Goal: Task Accomplishment & Management: Manage account settings

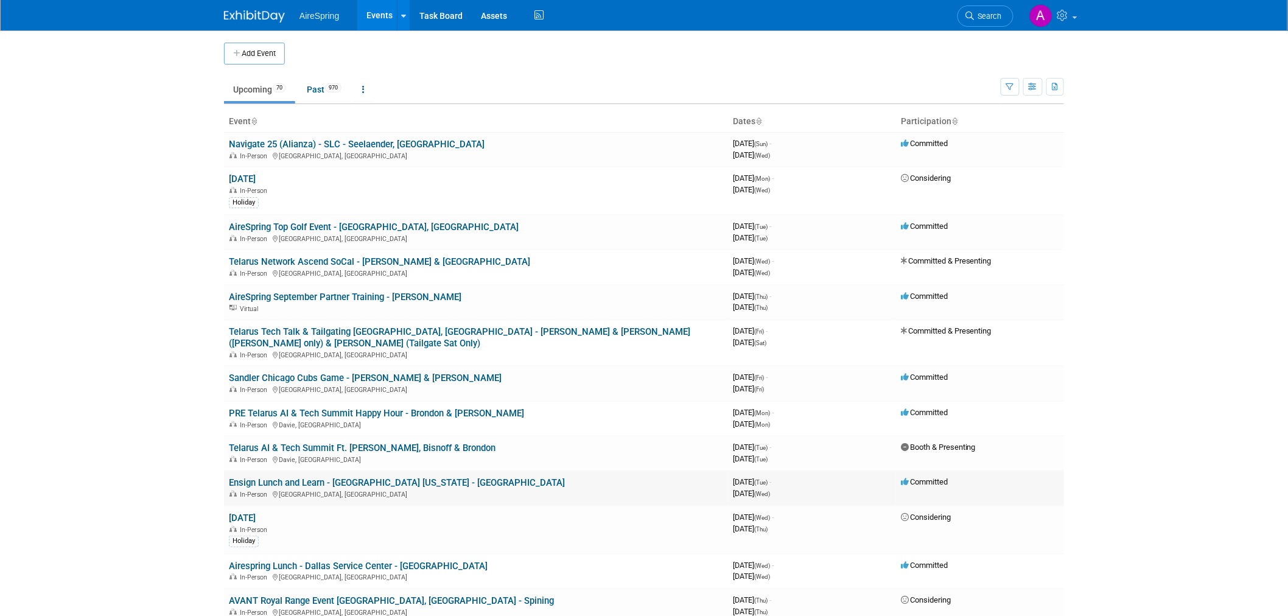
click at [360, 477] on link "Ensign Lunch and Learn - [GEOGRAPHIC_DATA] [US_STATE] - [GEOGRAPHIC_DATA]" at bounding box center [397, 482] width 336 height 11
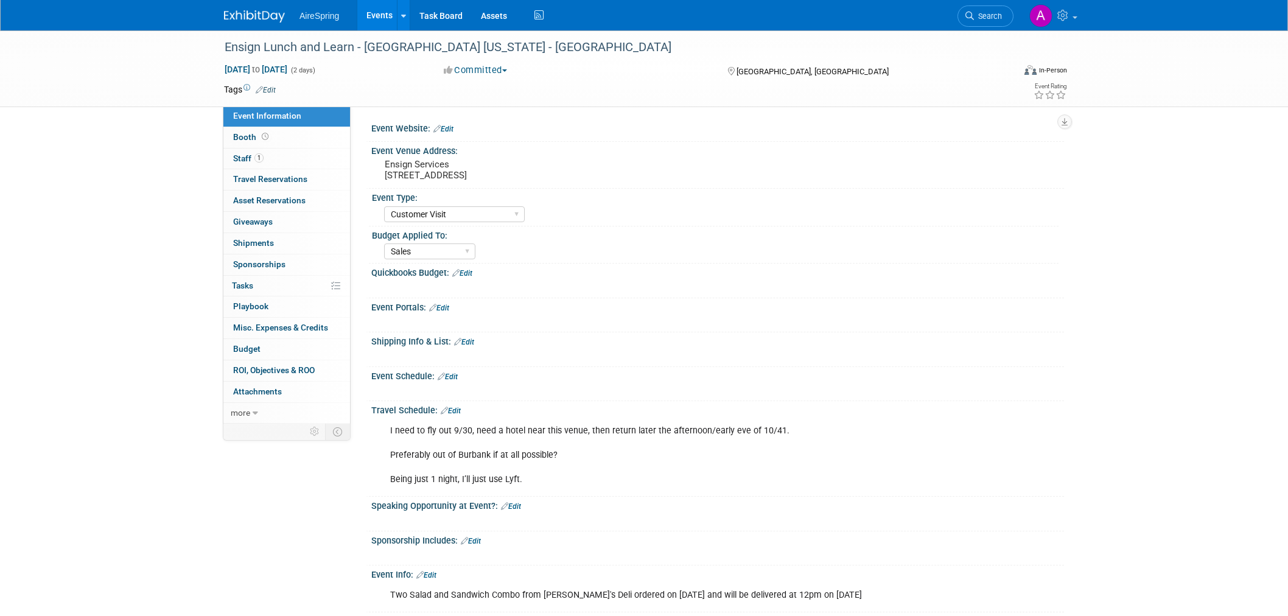
select select "Customer Visit"
select select "Sales"
click at [433, 181] on div "Ensign Services 14800 Landmark Blvd Suite 800, Dallas, TX 75254" at bounding box center [515, 170] width 270 height 28
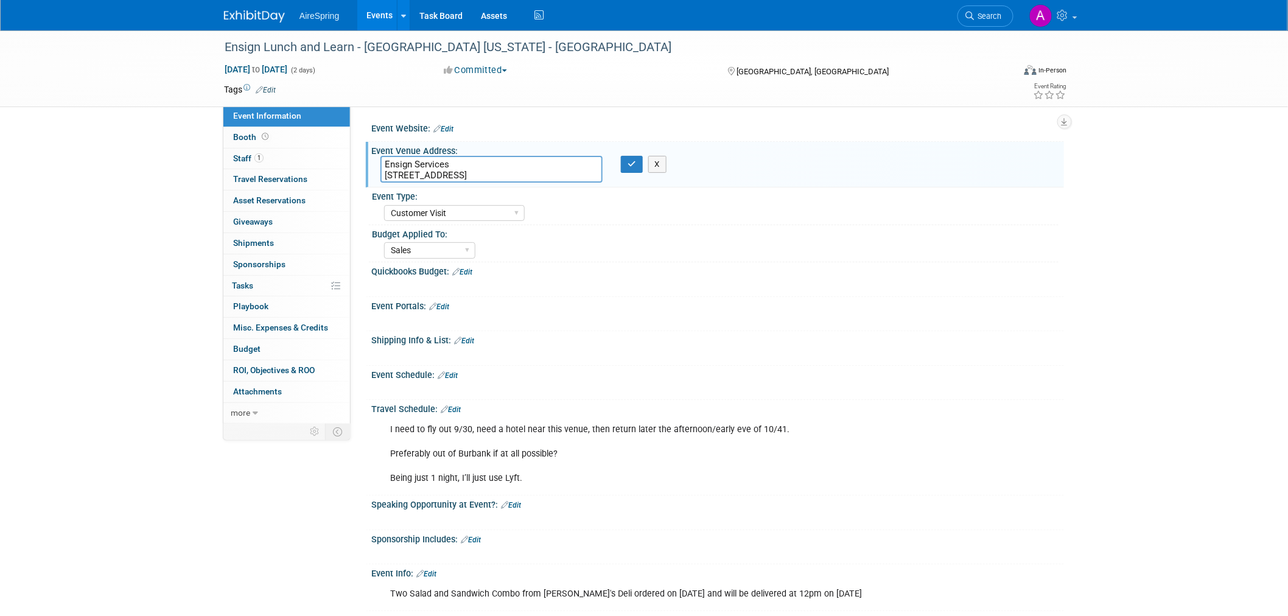
drag, startPoint x: 383, startPoint y: 170, endPoint x: 568, endPoint y: 167, distance: 184.4
click at [568, 167] on textarea "Ensign Services 14800 Landmark Blvd Suite 800, Dallas, TX 75254" at bounding box center [491, 169] width 222 height 27
drag, startPoint x: 589, startPoint y: 175, endPoint x: 376, endPoint y: 175, distance: 213.0
click at [376, 175] on div "Ensign Services 14800 Landmark Blvd Suite 800, Dallas, TX 75254" at bounding box center [491, 169] width 240 height 27
click at [872, 276] on div "Quickbooks Budget: Edit" at bounding box center [717, 270] width 693 height 16
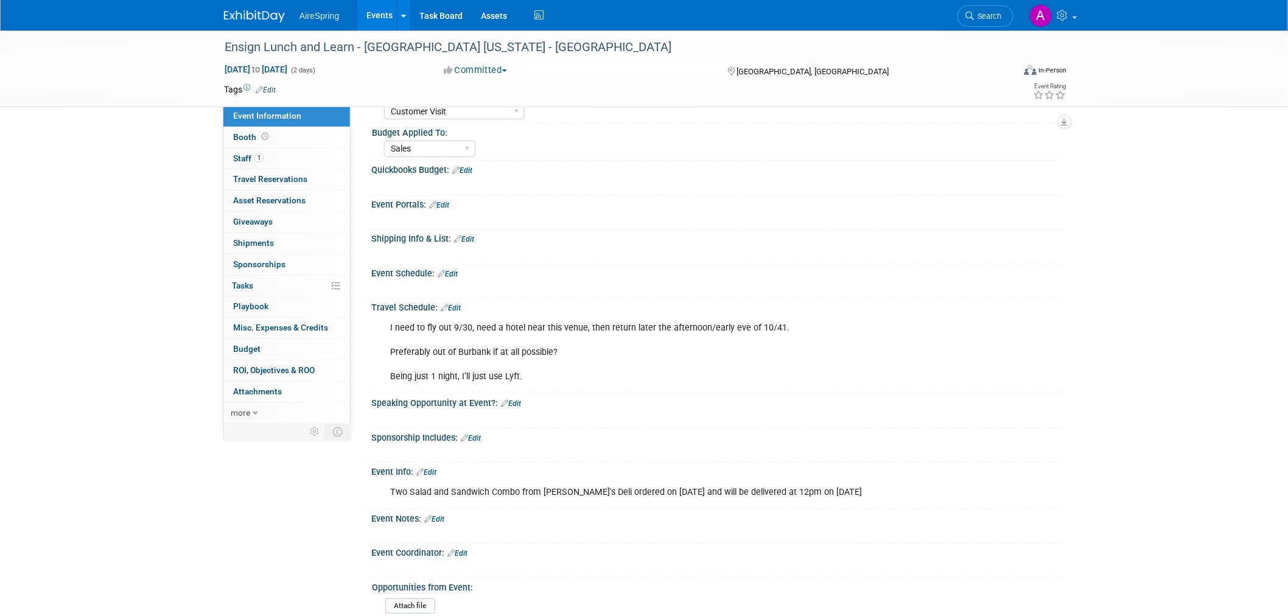
scroll to position [100, 0]
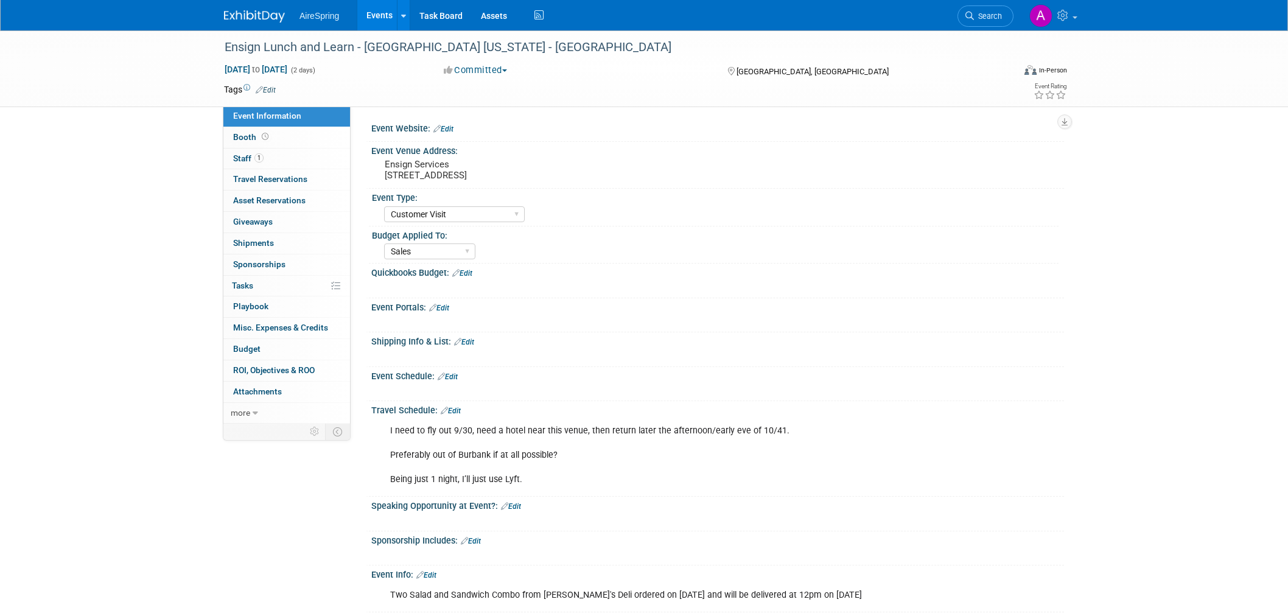
select select "Customer Visit"
select select "Sales"
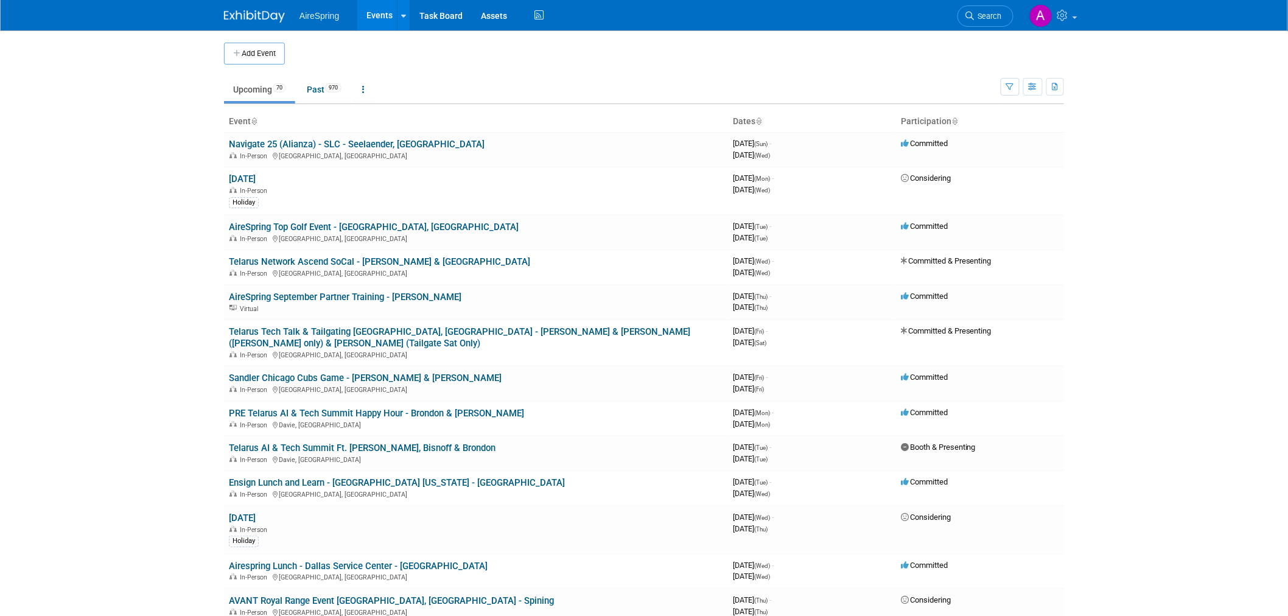
click at [136, 177] on body "AireSpring Events Add Event Bulk Upload Events Shareable Event Boards Recently …" at bounding box center [644, 308] width 1288 height 616
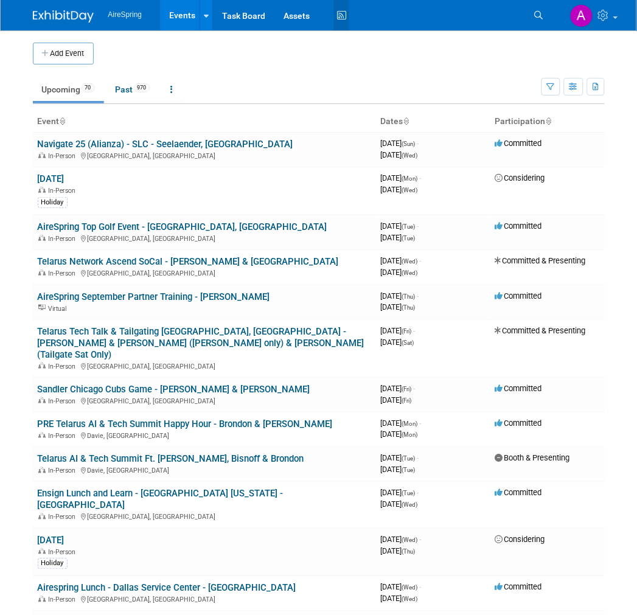
click at [345, 29] on link "Activity Feed" at bounding box center [341, 15] width 15 height 30
click at [331, 57] on td at bounding box center [336, 54] width 484 height 22
click at [9, 222] on body "AireSpring Events Add Event Bulk Upload Events Shareable Event Boards Recently …" at bounding box center [318, 307] width 637 height 615
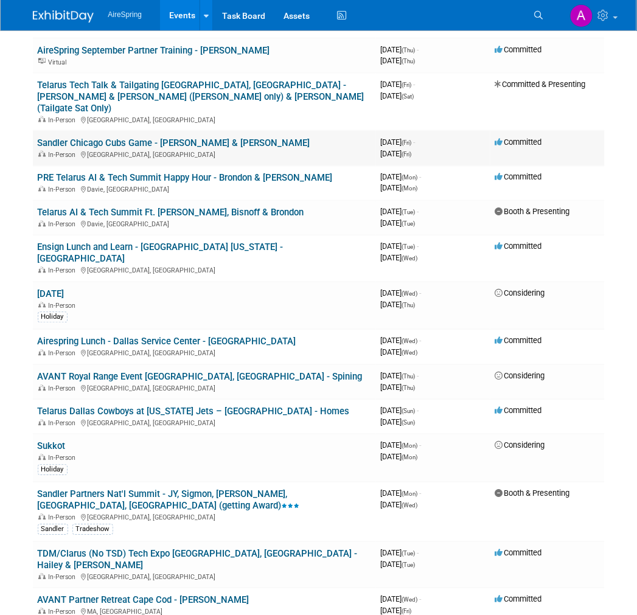
scroll to position [270, 0]
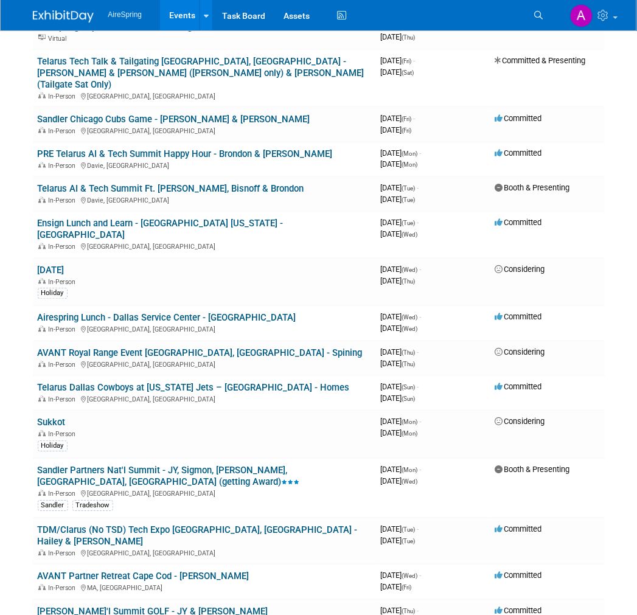
click at [9, 239] on body "AireSpring Events Add Event Bulk Upload Events Shareable Event Boards Recently …" at bounding box center [318, 37] width 637 height 615
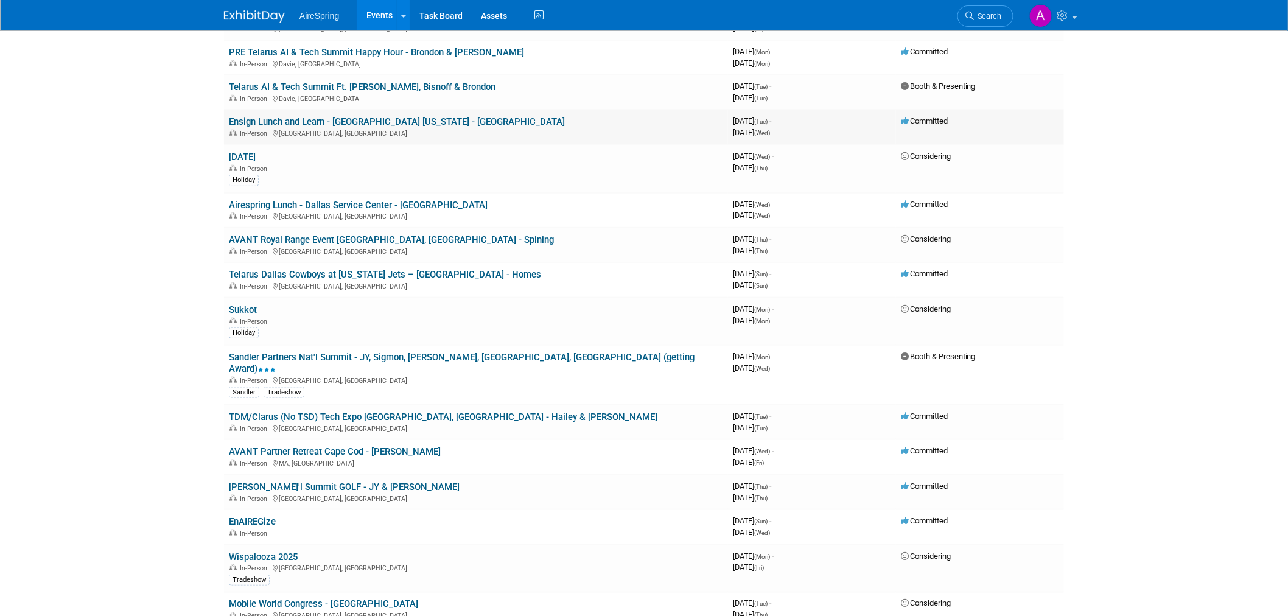
scroll to position [338, 0]
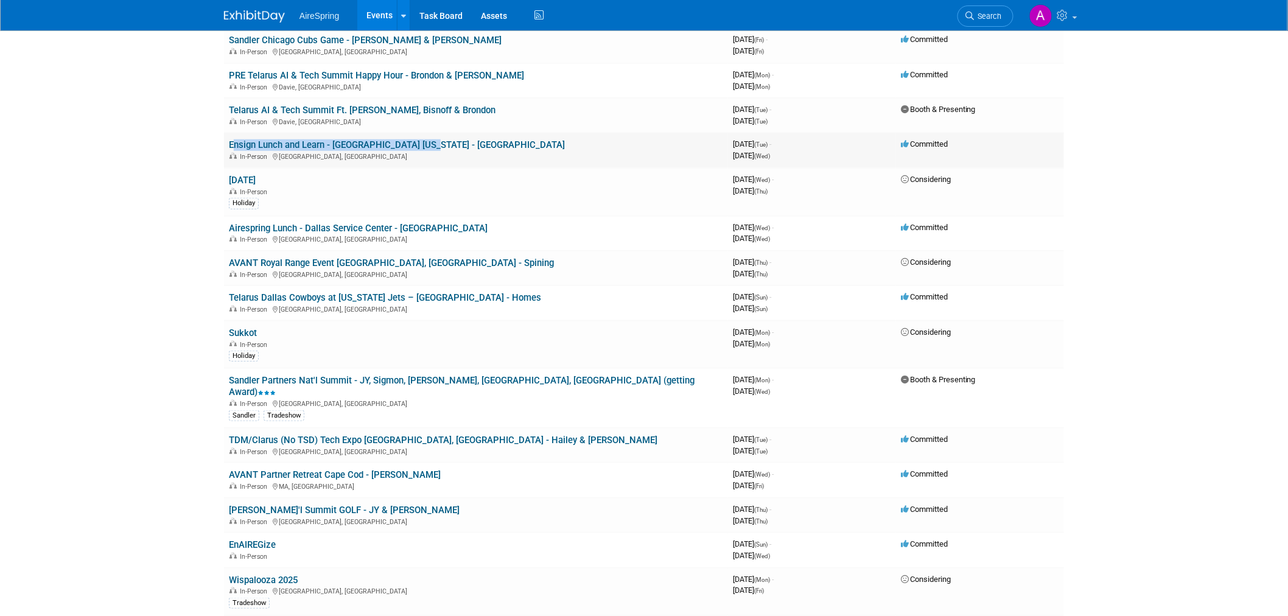
drag, startPoint x: 228, startPoint y: 128, endPoint x: 426, endPoint y: 130, distance: 198.4
click at [425, 133] on td "Ensign Lunch and Learn - Dallas Texas - Lomond In-Person Dallas, TX" at bounding box center [476, 150] width 504 height 35
copy link "Ensign Lunch and Learn - [GEOGRAPHIC_DATA] [US_STATE] - [GEOGRAPHIC_DATA]"
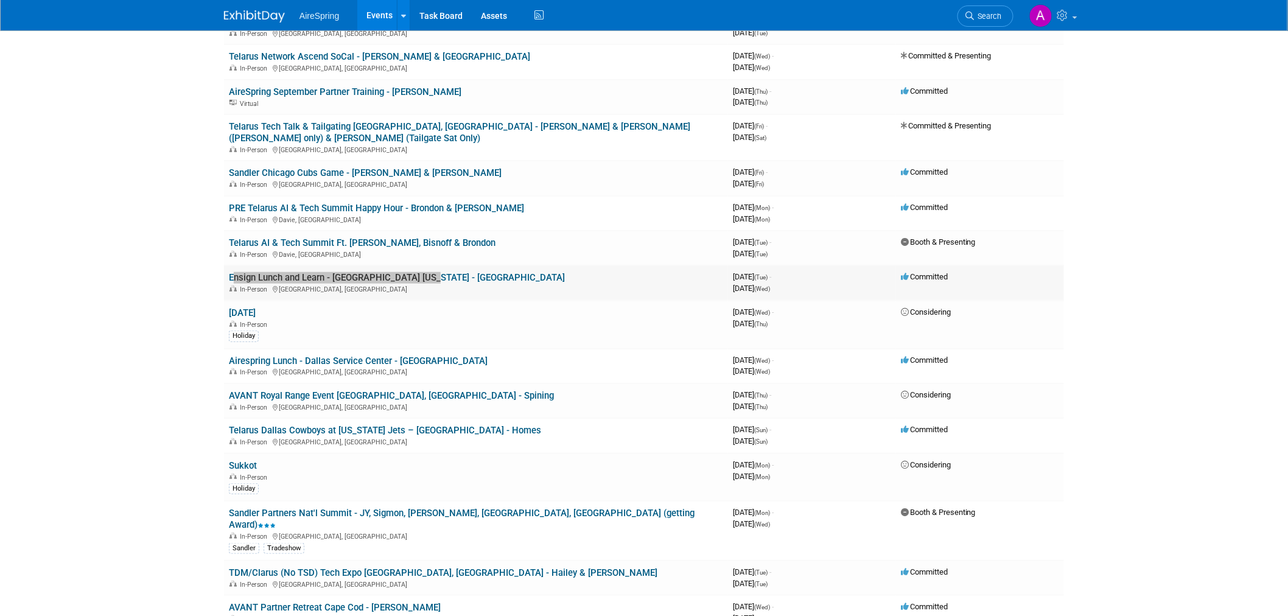
scroll to position [203, 0]
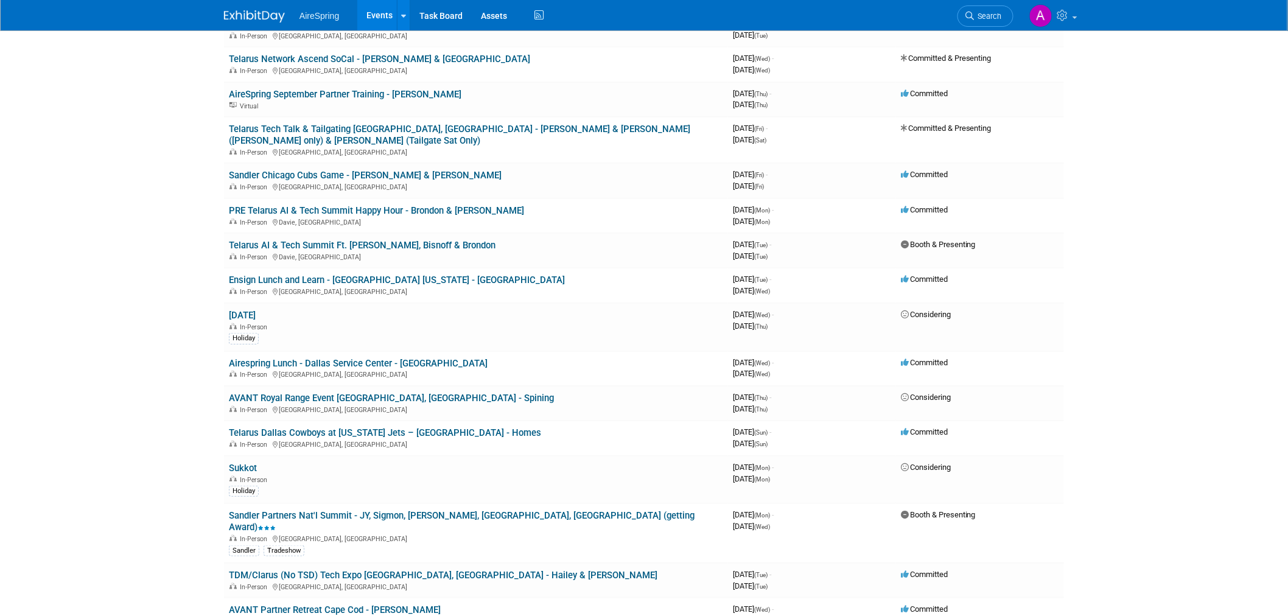
click at [135, 372] on body "AireSpring Events Add Event Bulk Upload Events Shareable Event Boards Recently …" at bounding box center [644, 105] width 1288 height 616
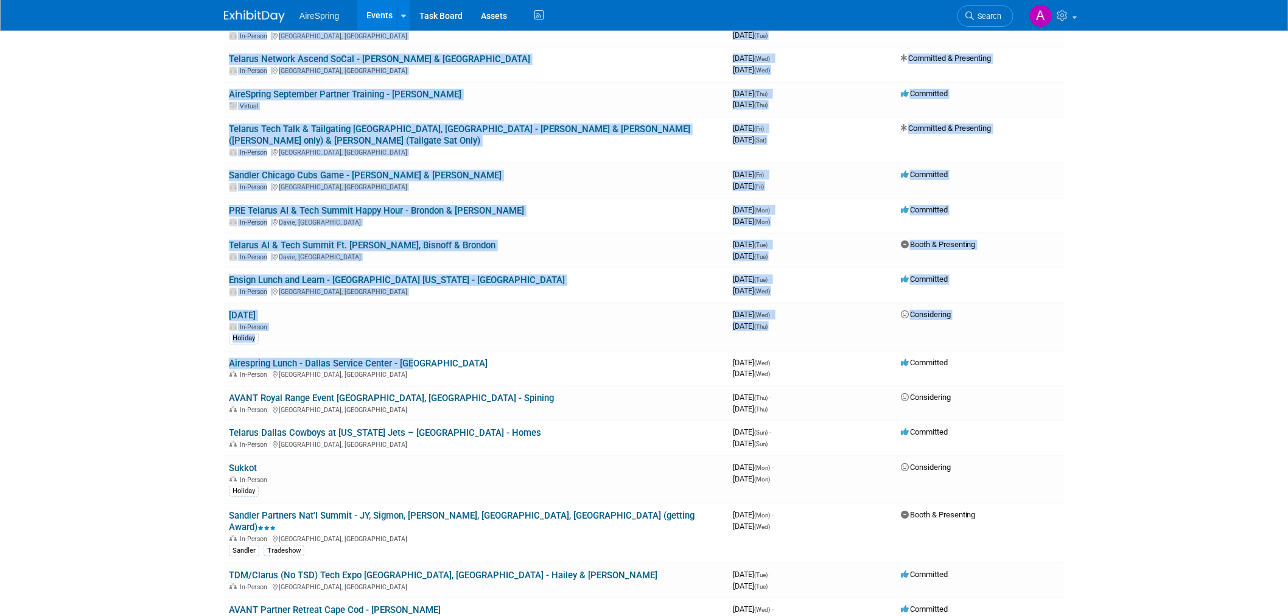
drag, startPoint x: 221, startPoint y: 347, endPoint x: 147, endPoint y: 355, distance: 74.1
click at [132, 355] on body "AireSpring Events Add Event Bulk Upload Events Shareable Event Boards Recently …" at bounding box center [644, 105] width 1288 height 616
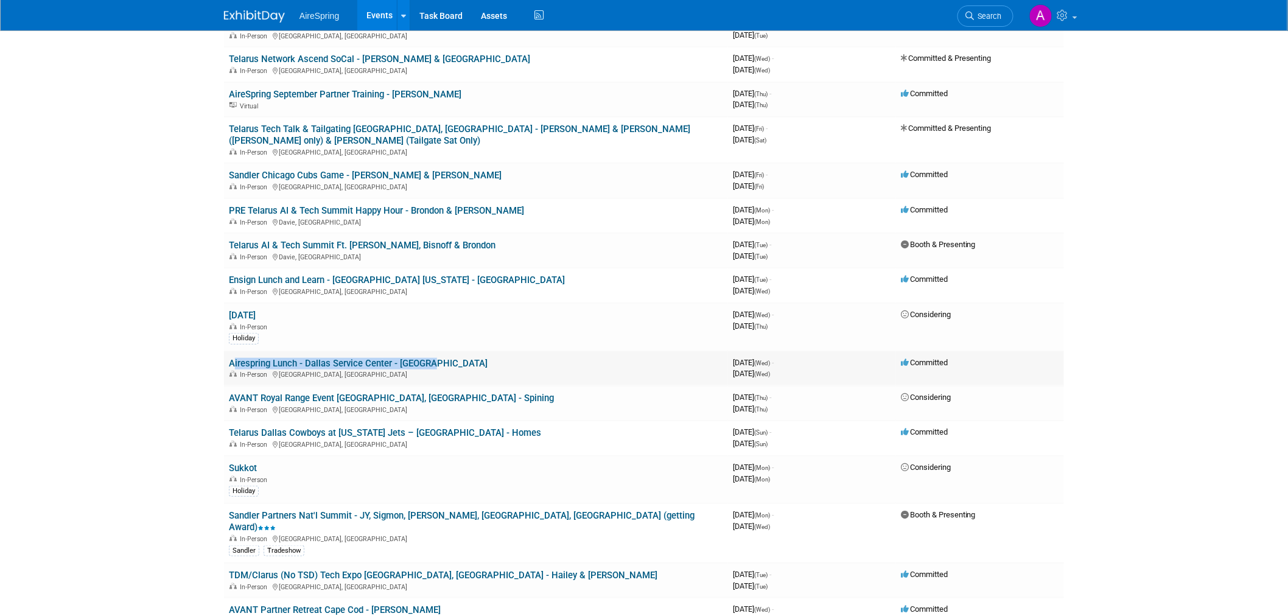
drag, startPoint x: 403, startPoint y: 351, endPoint x: 228, endPoint y: 343, distance: 175.5
click at [228, 351] on td "Airespring Lunch - Dallas Service Center - Lomond In-Person Dallas, TX" at bounding box center [476, 368] width 504 height 35
copy link "Airespring Lunch - Dallas Service Center - [GEOGRAPHIC_DATA]"
click at [150, 254] on body "AireSpring Events Add Event Bulk Upload Events Shareable Event Boards Recently …" at bounding box center [644, 105] width 1288 height 616
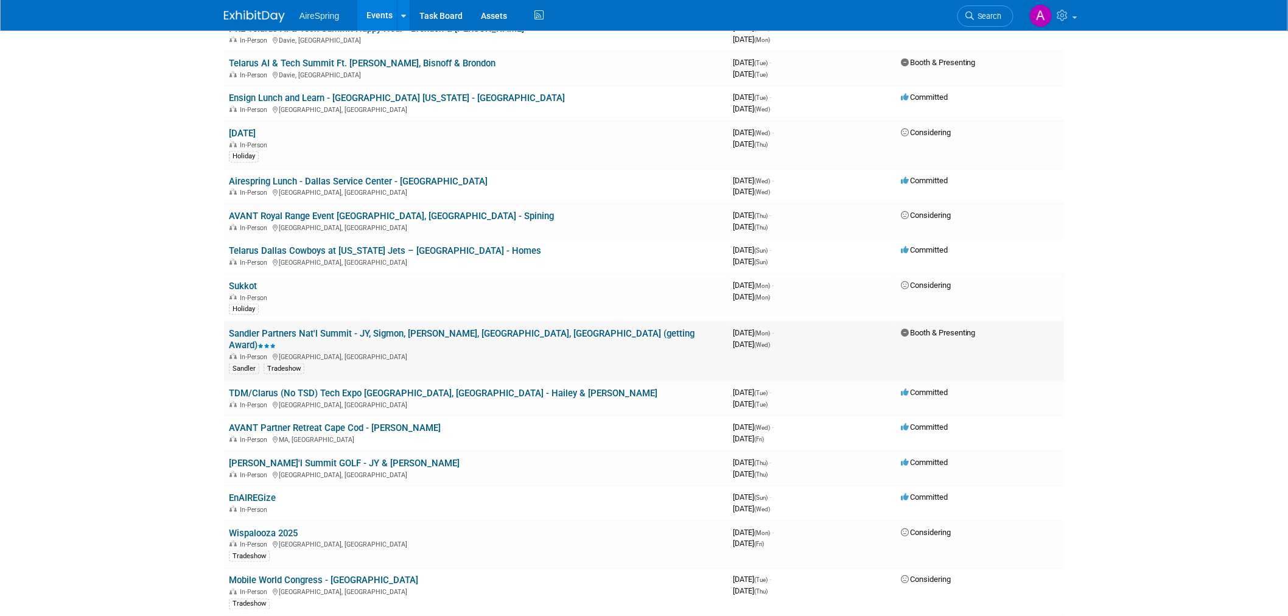
scroll to position [405, 0]
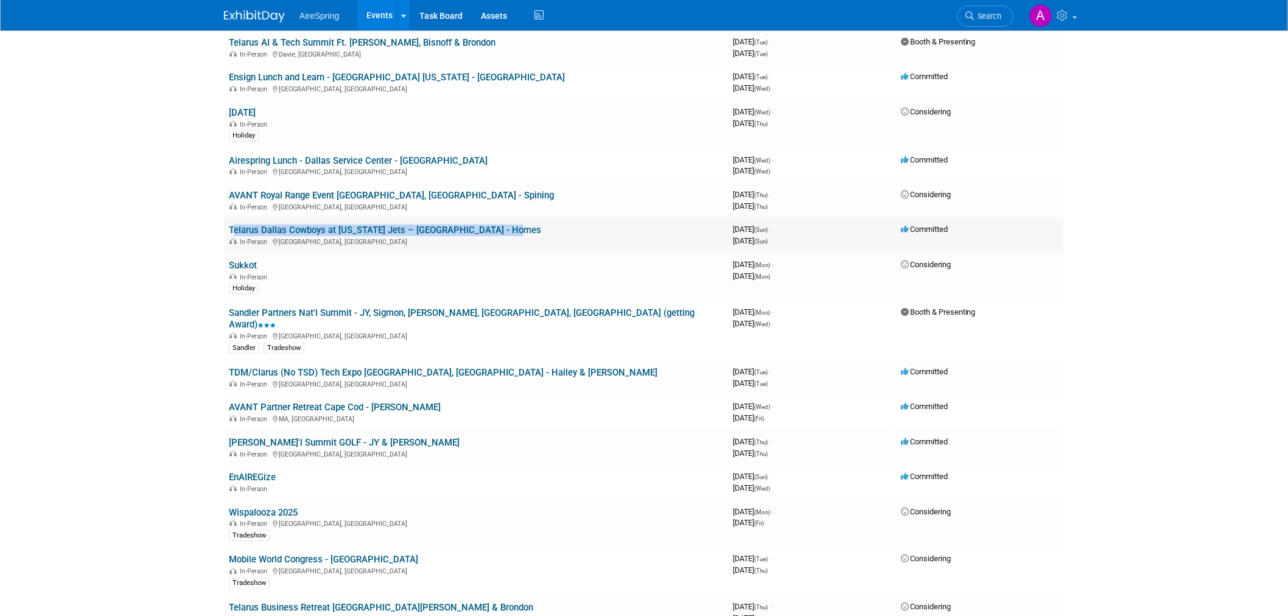
drag, startPoint x: 514, startPoint y: 210, endPoint x: 230, endPoint y: 211, distance: 283.6
click at [230, 218] on td "Telarus Dallas Cowboys at New York Jets – MetLife Stadium - Homes In-Person Eas…" at bounding box center [476, 235] width 504 height 35
copy link "Telarus Dallas Cowboys at [US_STATE] Jets – [GEOGRAPHIC_DATA] - Homes"
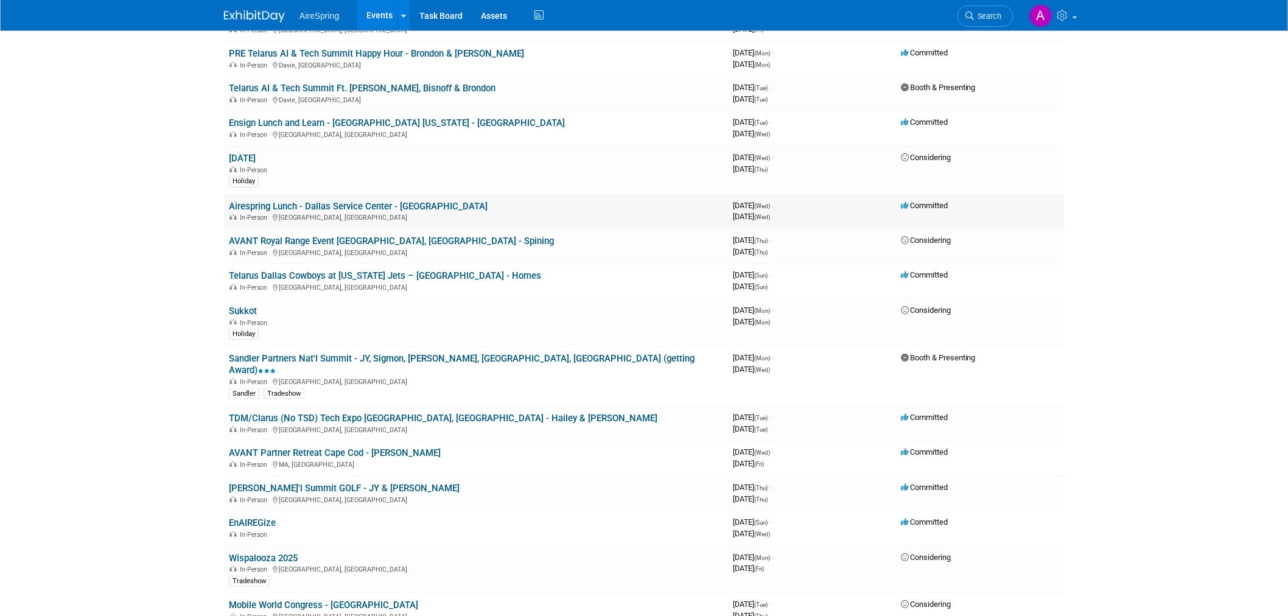
scroll to position [338, 0]
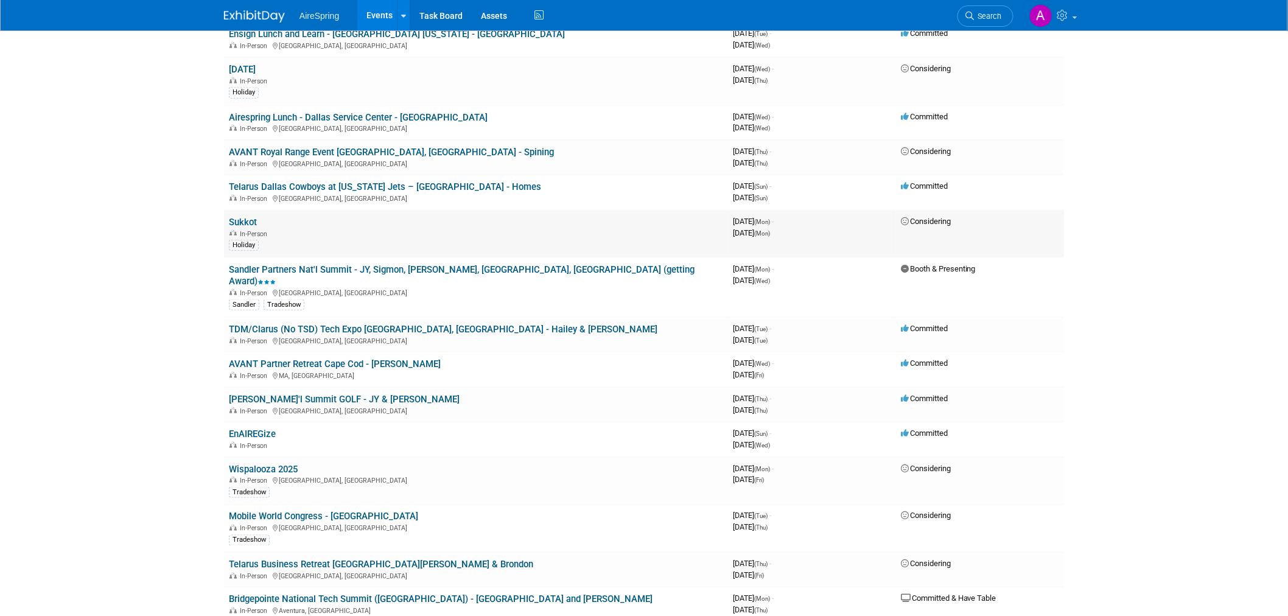
scroll to position [473, 0]
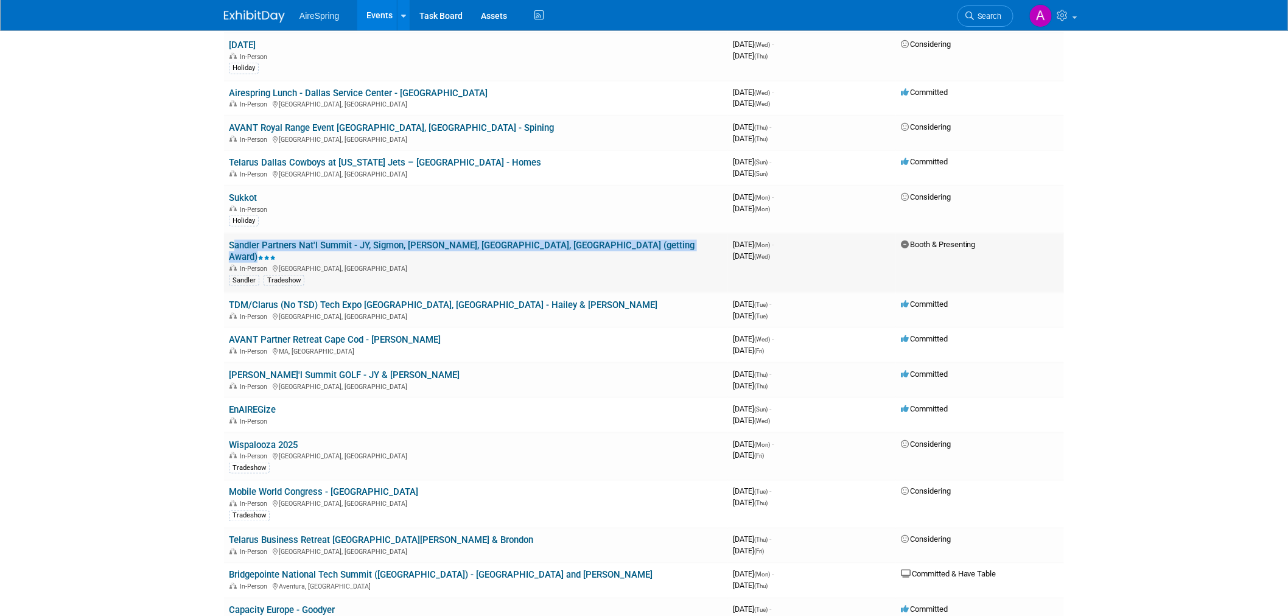
drag, startPoint x: 226, startPoint y: 226, endPoint x: 620, endPoint y: 225, distance: 393.2
click at [620, 233] on td "Sandler Partners Nat'l Summit - JY, Sigmon, Castillo, Valderrama, Bender (getti…" at bounding box center [476, 263] width 504 height 60
copy link "Sandler Partners Nat'l Summit - JY, Sigmon, [PERSON_NAME], [GEOGRAPHIC_DATA], […"
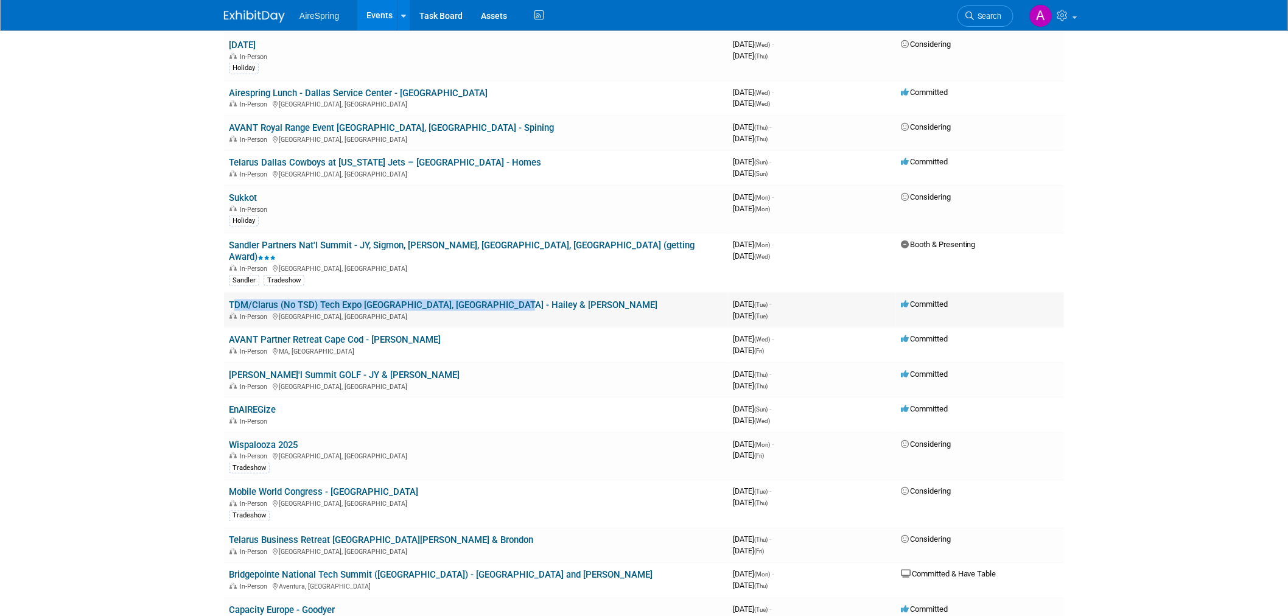
drag, startPoint x: 226, startPoint y: 271, endPoint x: 531, endPoint y: 274, distance: 304.9
click at [531, 293] on td "TDM/Clarus (No TSD) Tech Expo Louisville, KY - Hailey & O'Leary In-Person Louis…" at bounding box center [476, 310] width 504 height 35
copy link "TDM/Clarus (No TSD) Tech Expo Louisville, KY - Hailey & O'Leary"
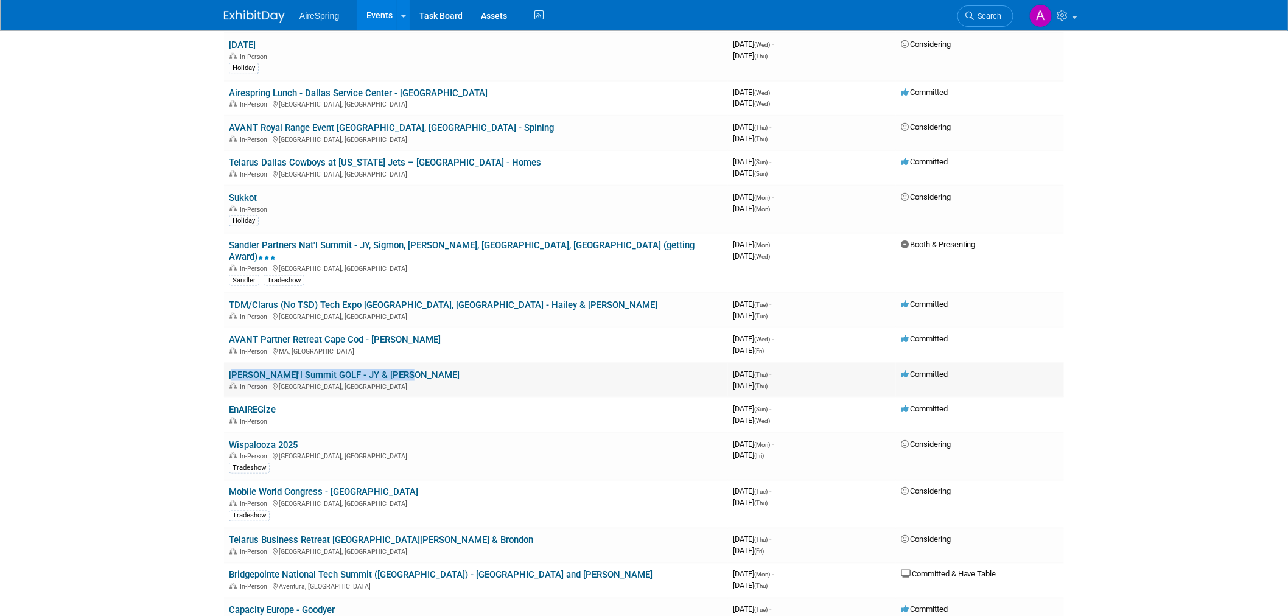
drag, startPoint x: 228, startPoint y: 343, endPoint x: 406, endPoint y: 343, distance: 177.7
click at [406, 363] on td "Sandler Nat'l Summit GOLF - JY & Sigmon In-Person Newport Beach, CA" at bounding box center [476, 380] width 504 height 35
copy link "[PERSON_NAME]'l Summit GOLF - JY & [PERSON_NAME]"
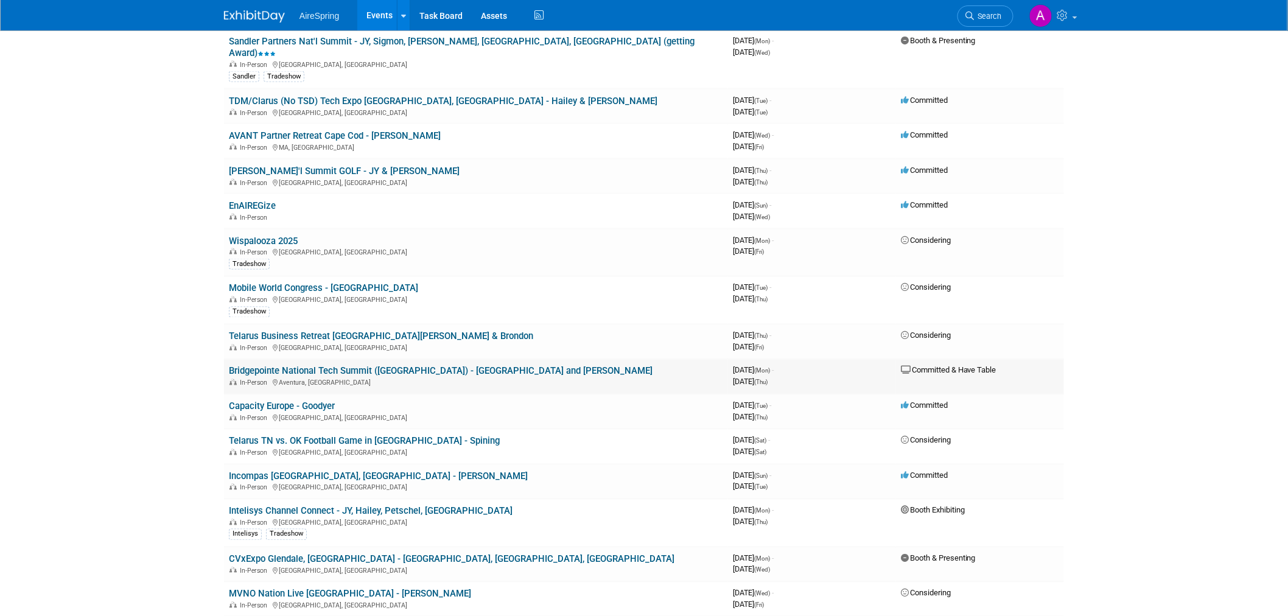
scroll to position [676, 0]
drag, startPoint x: 201, startPoint y: 252, endPoint x: 167, endPoint y: 315, distance: 71.1
drag, startPoint x: 197, startPoint y: 254, endPoint x: 165, endPoint y: 291, distance: 48.7
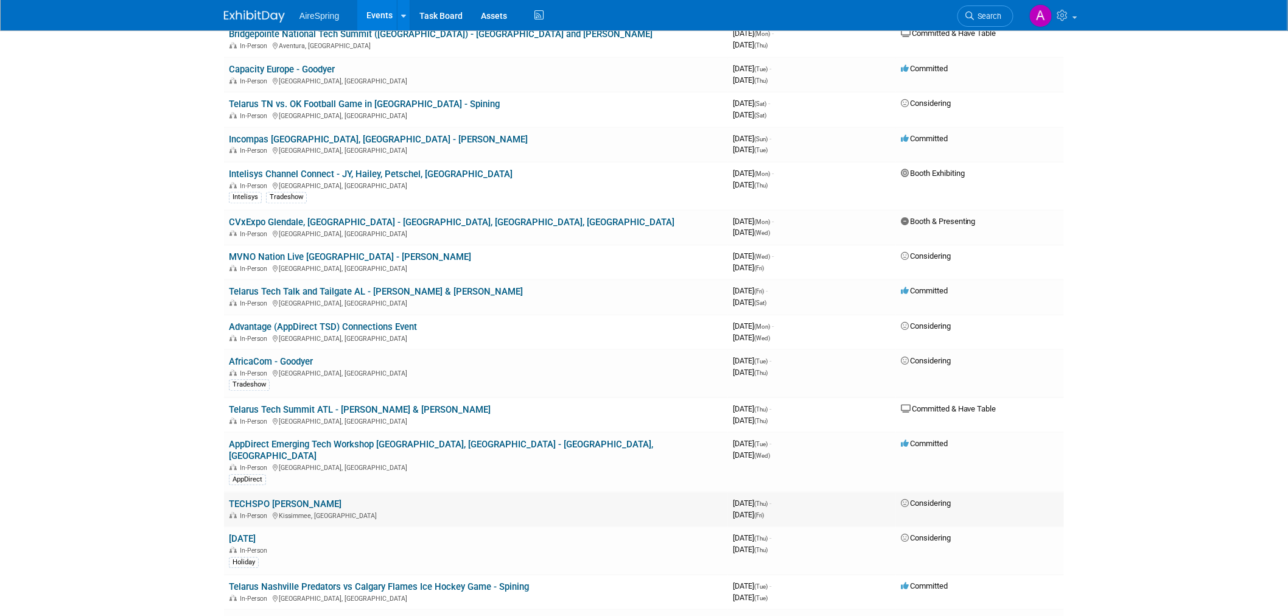
scroll to position [1081, 0]
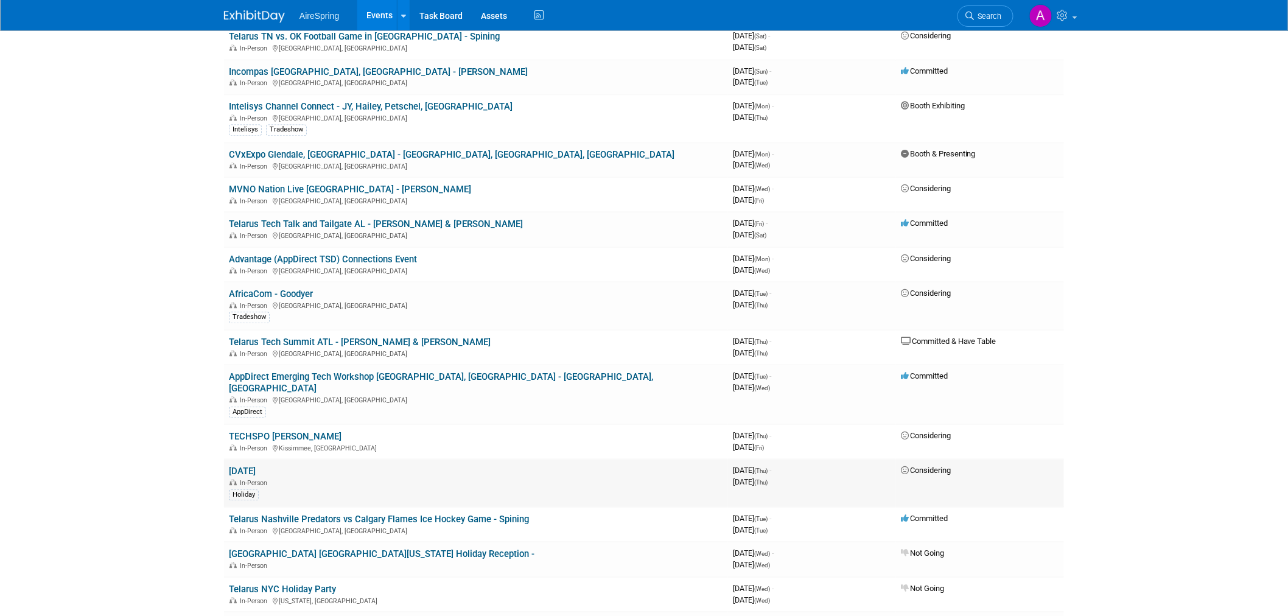
drag, startPoint x: 224, startPoint y: 256, endPoint x: 1000, endPoint y: 433, distance: 795.8
click at [1000, 433] on tbody "Navigate 25 (Alianza) - SLC - Seelaender, Shipley In-Person Salt Lake City, UT …" at bounding box center [644, 471] width 840 height 2841
copy tbody "Mobile World Congress - Las Vegas In-Person Las Vegas, NV Tradeshow 3969388800 …"
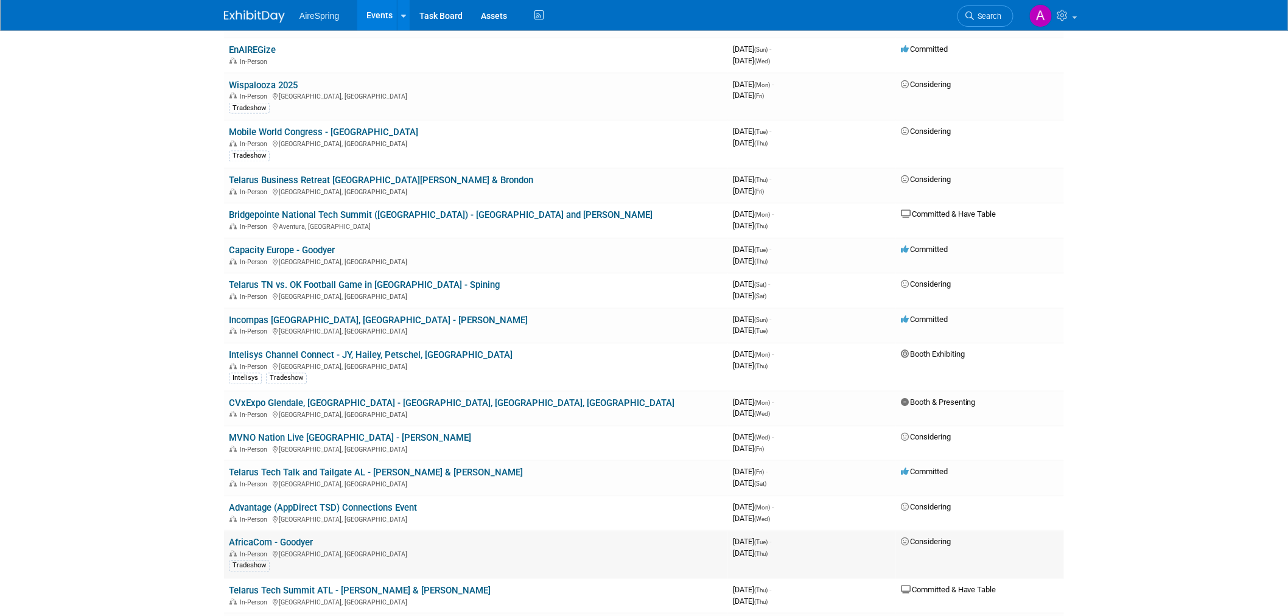
scroll to position [811, 0]
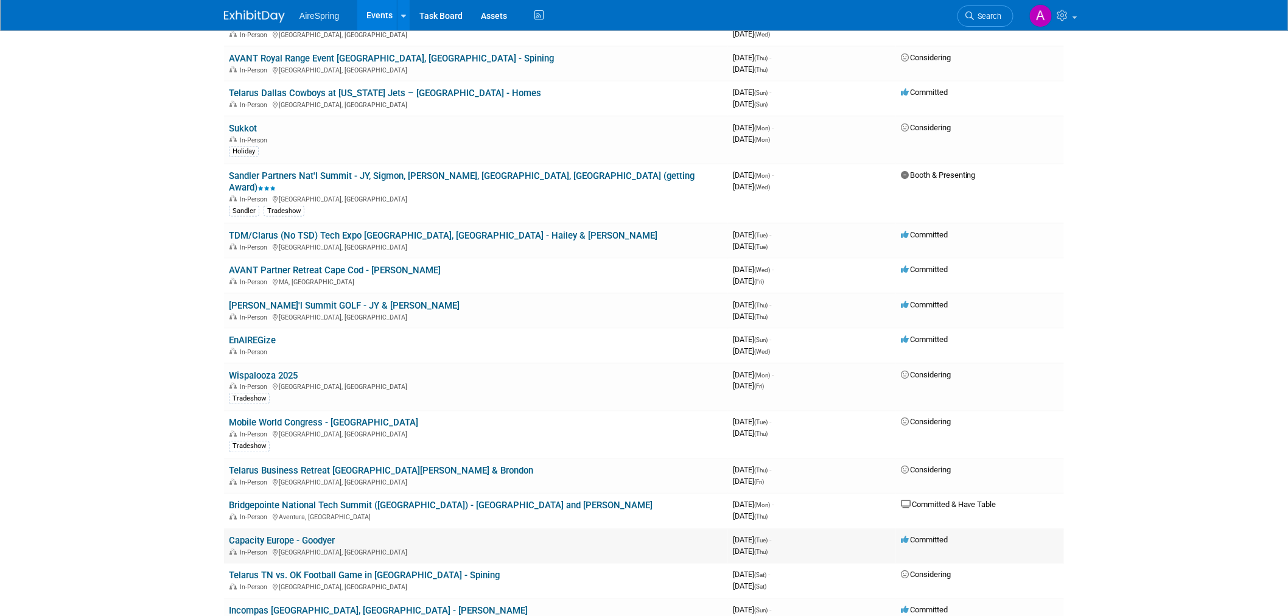
scroll to position [540, 0]
drag, startPoint x: 227, startPoint y: 306, endPoint x: 379, endPoint y: 333, distance: 154.5
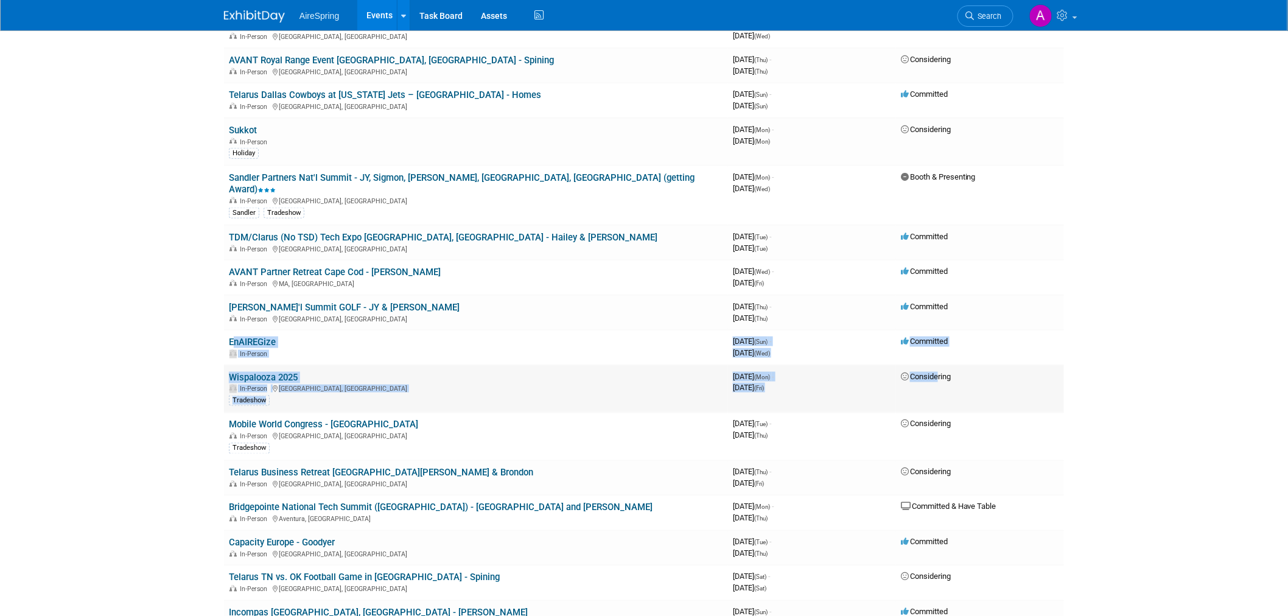
drag, startPoint x: 228, startPoint y: 309, endPoint x: 655, endPoint y: 371, distance: 432.4
copy tbody "EnAIREGize In-Person 3969216000 October 12, 2025 (Sun) - October 15, 2025 (Wed)…"
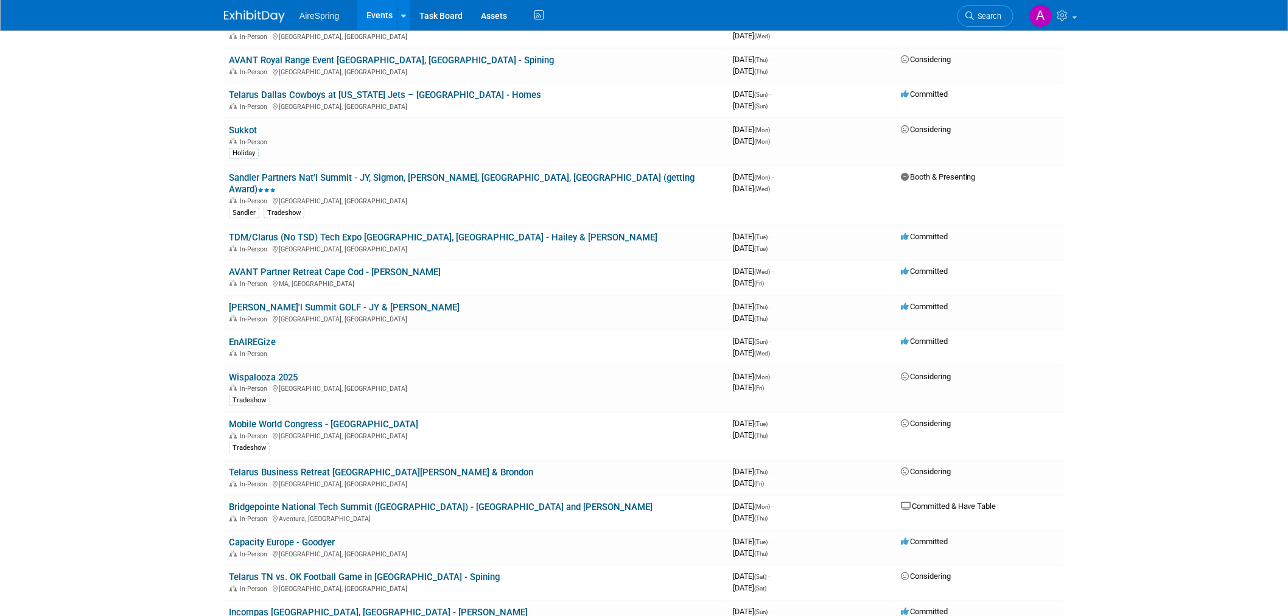
drag, startPoint x: 155, startPoint y: 301, endPoint x: 162, endPoint y: 302, distance: 7.5
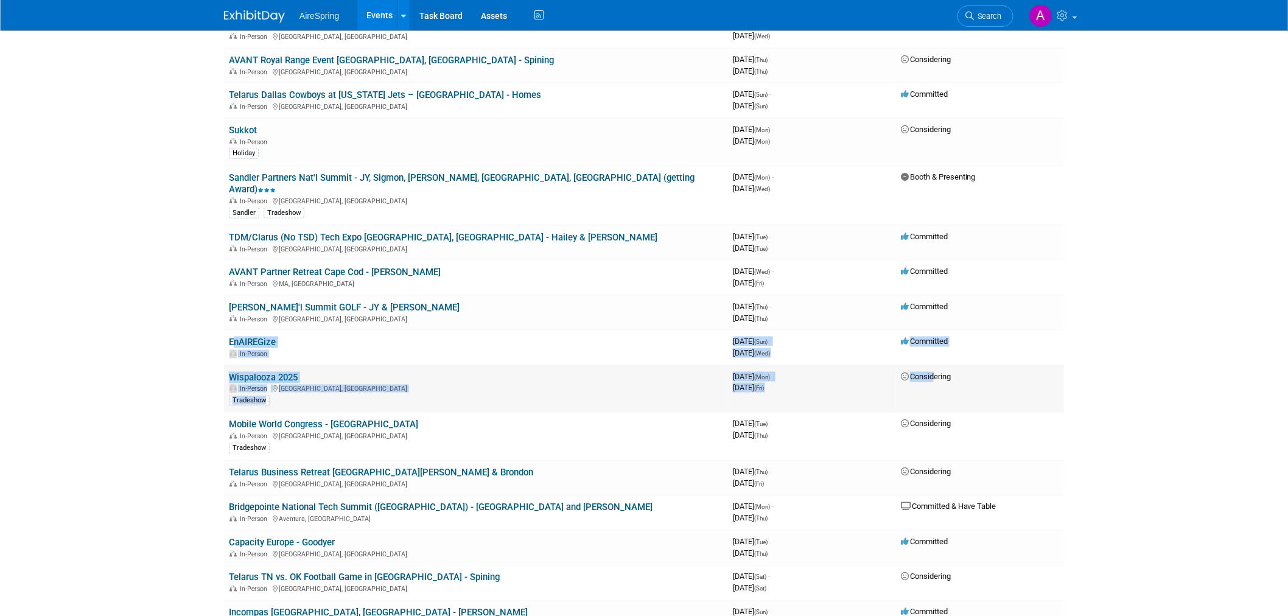
drag, startPoint x: 226, startPoint y: 307, endPoint x: 932, endPoint y: 356, distance: 708.3
copy tbody "EnAIREGize In-Person 3969216000 October 12, 2025 (Sun) - October 15, 2025 (Wed)…"
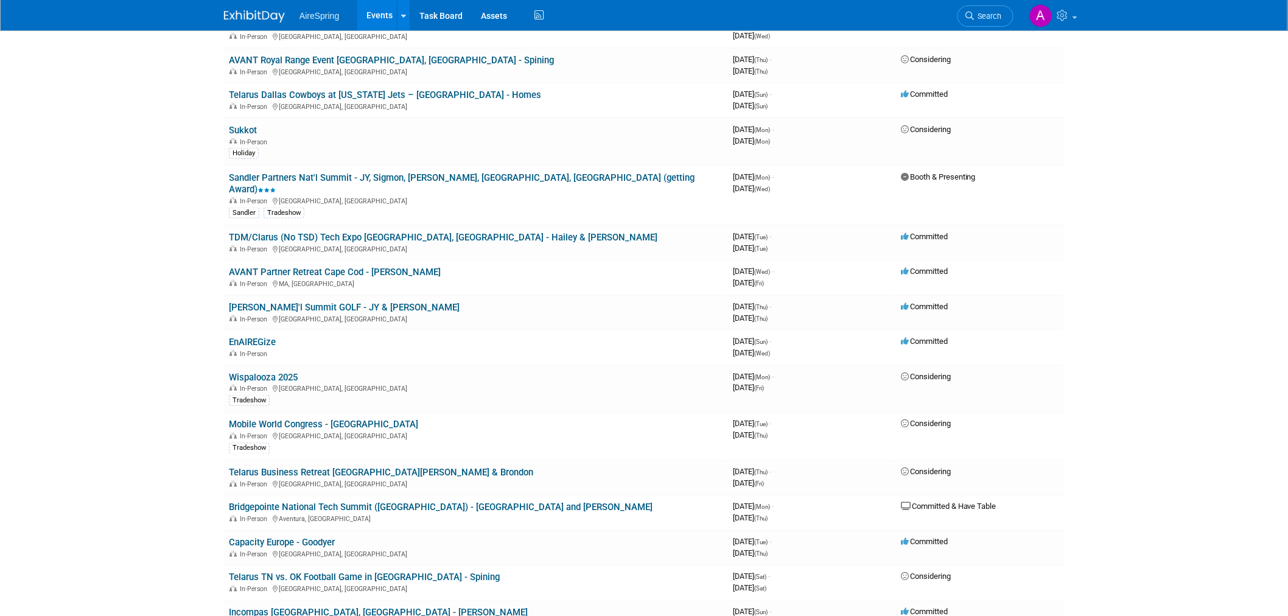
drag, startPoint x: 314, startPoint y: 343, endPoint x: 230, endPoint y: 344, distance: 84.0
click at [230, 365] on td "Wispalooza 2025 In-Person Las Vegas, NV Tradeshow" at bounding box center [476, 389] width 504 height 48
copy link "Wispalooza 2025"
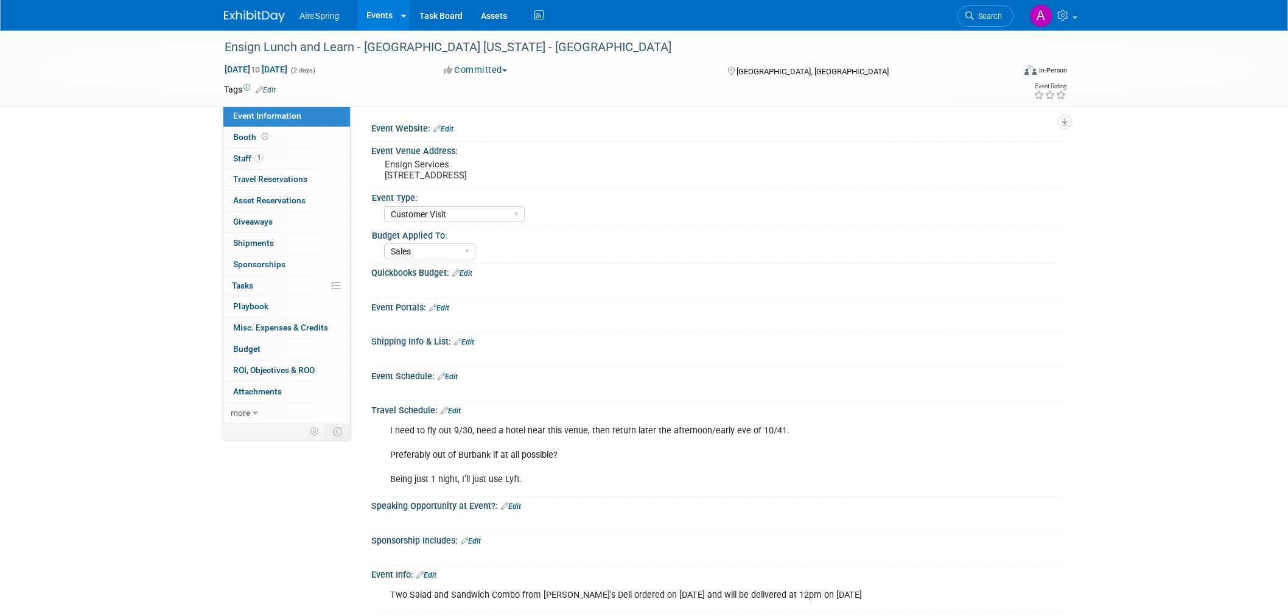
select select "Customer Visit"
select select "Sales"
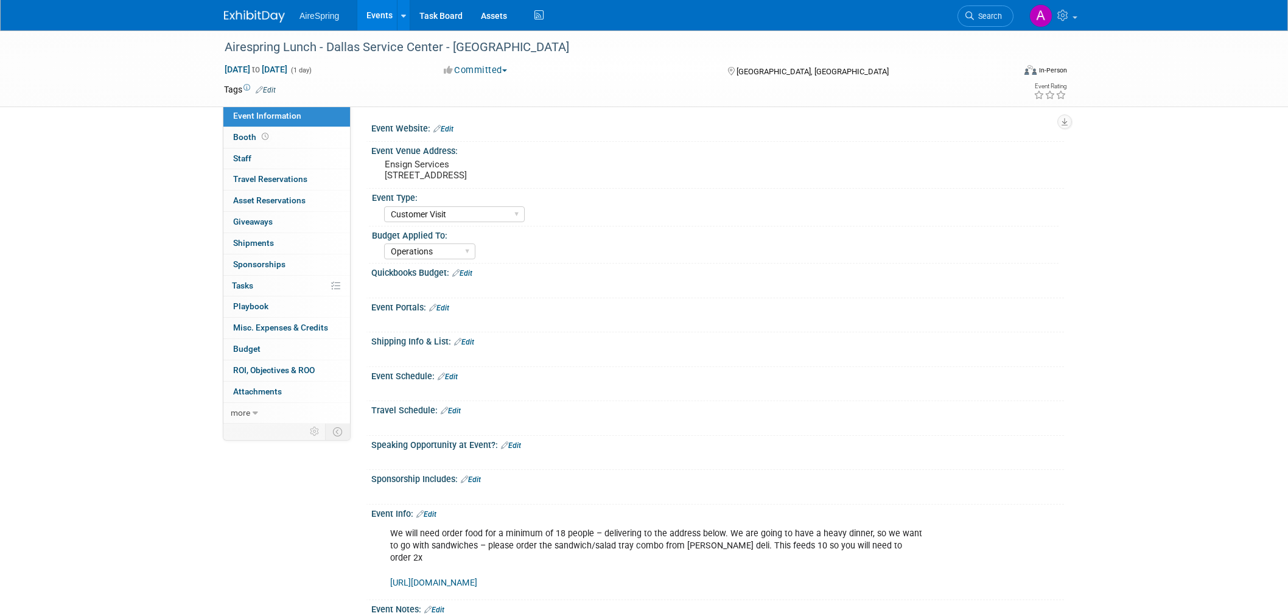
select select "Customer Visit"
select select "Operations"
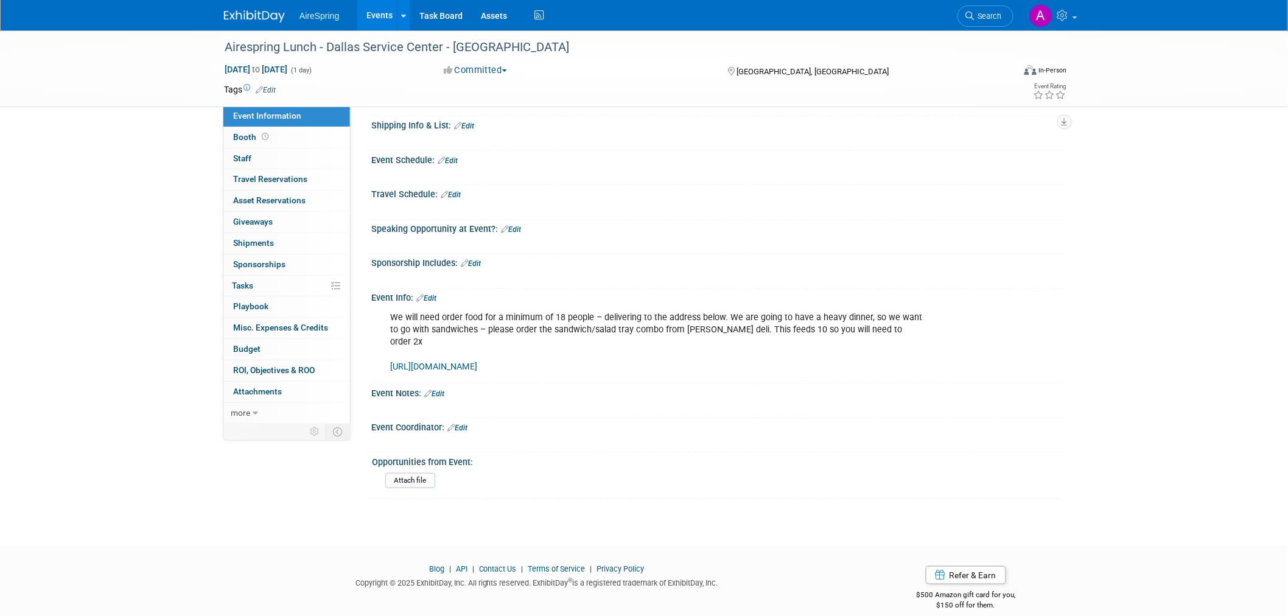
scroll to position [222, 0]
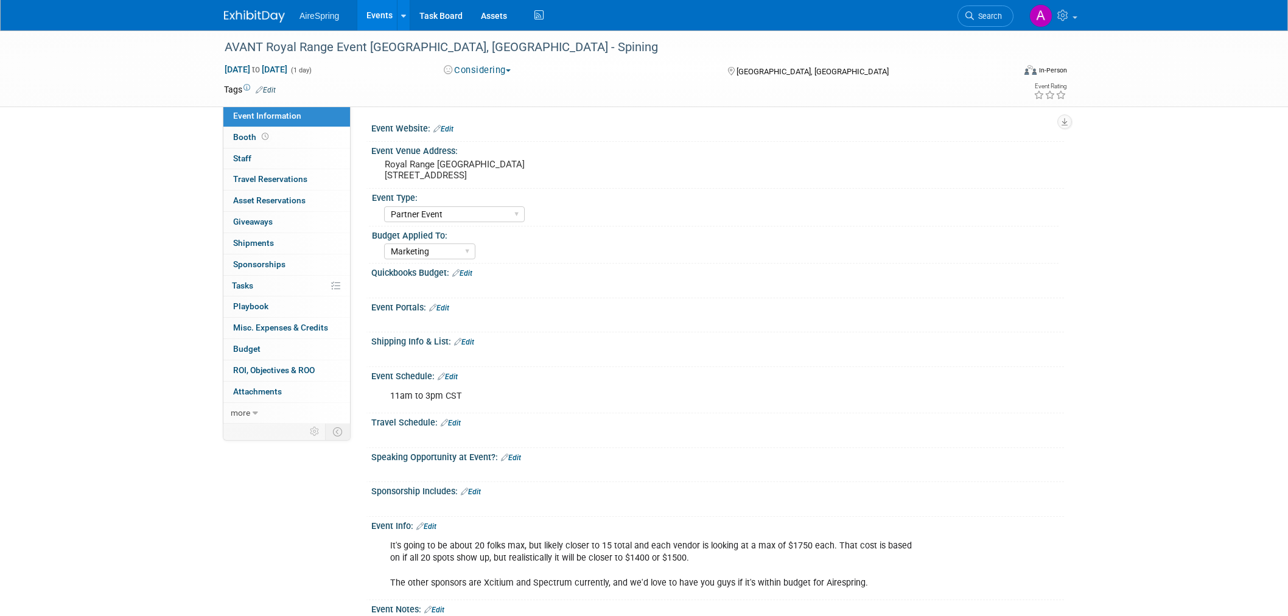
select select "Partner Event"
select select "Marketing"
drag, startPoint x: 229, startPoint y: 44, endPoint x: 479, endPoint y: 37, distance: 250.2
click at [479, 37] on div "AVANT Royal Range Event [GEOGRAPHIC_DATA], [GEOGRAPHIC_DATA] - Spining" at bounding box center [607, 48] width 775 height 22
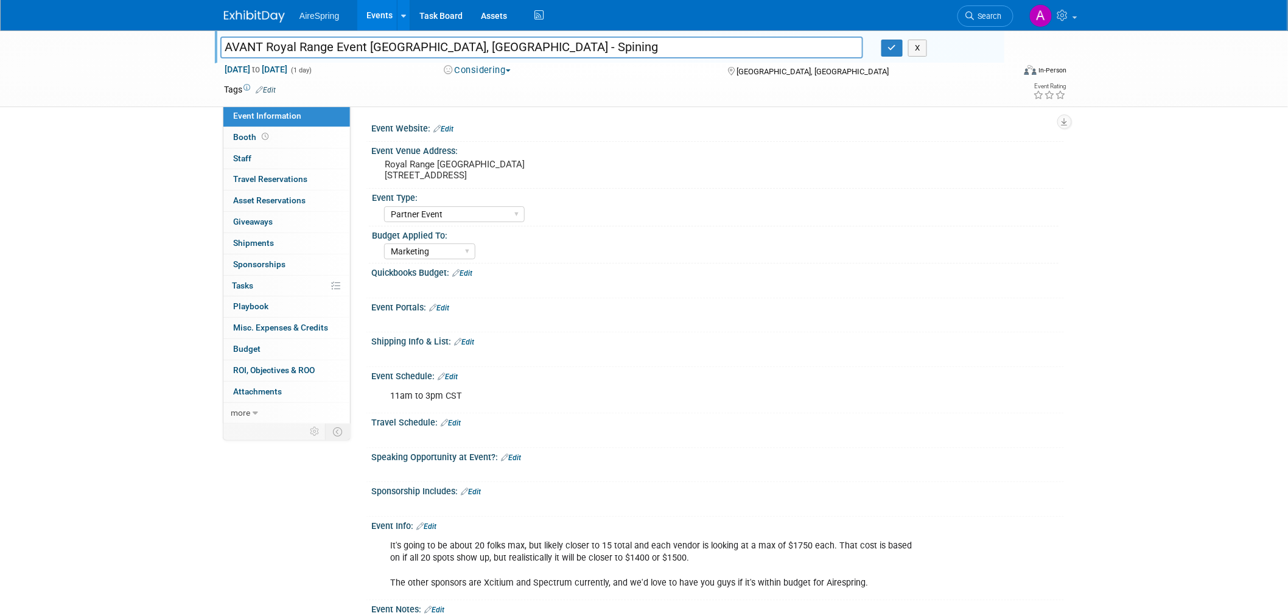
drag, startPoint x: 491, startPoint y: 47, endPoint x: 186, endPoint y: 51, distance: 304.9
click at [186, 51] on div "AVANT Royal Range Event Nashville, TN - Spining AVANT Royal Range Event Nashvil…" at bounding box center [644, 68] width 1288 height 77
click at [232, 520] on div "Event Information Event Info Booth Booth 0 Staff 0 Staff 0 Travel Reservations …" at bounding box center [644, 396] width 858 height 733
click at [303, 517] on div "Event Information Event Info Booth Booth 0 Staff 0 Staff 0 Travel Reservations …" at bounding box center [644, 396] width 858 height 733
click at [327, 534] on div "Event Information Event Info Booth Booth 0 Staff 0 Staff 0 Travel Reservations …" at bounding box center [644, 396] width 858 height 733
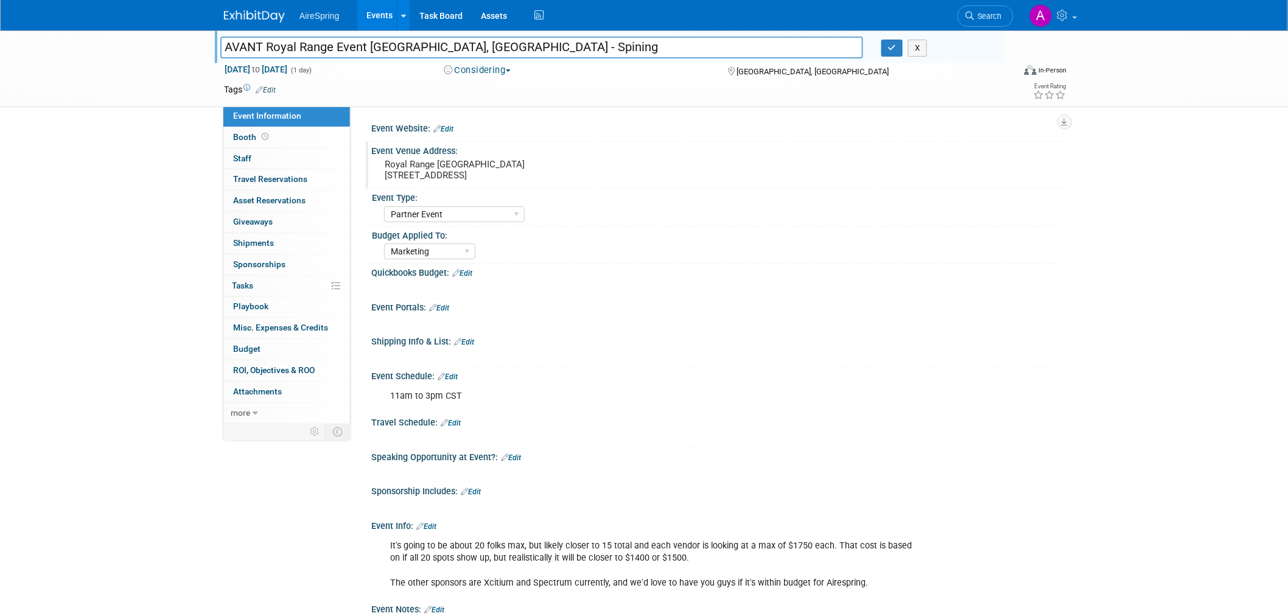
click at [448, 169] on pre "Royal Range USA 7741 US-70S, Nashville, TN 37221" at bounding box center [516, 170] width 262 height 22
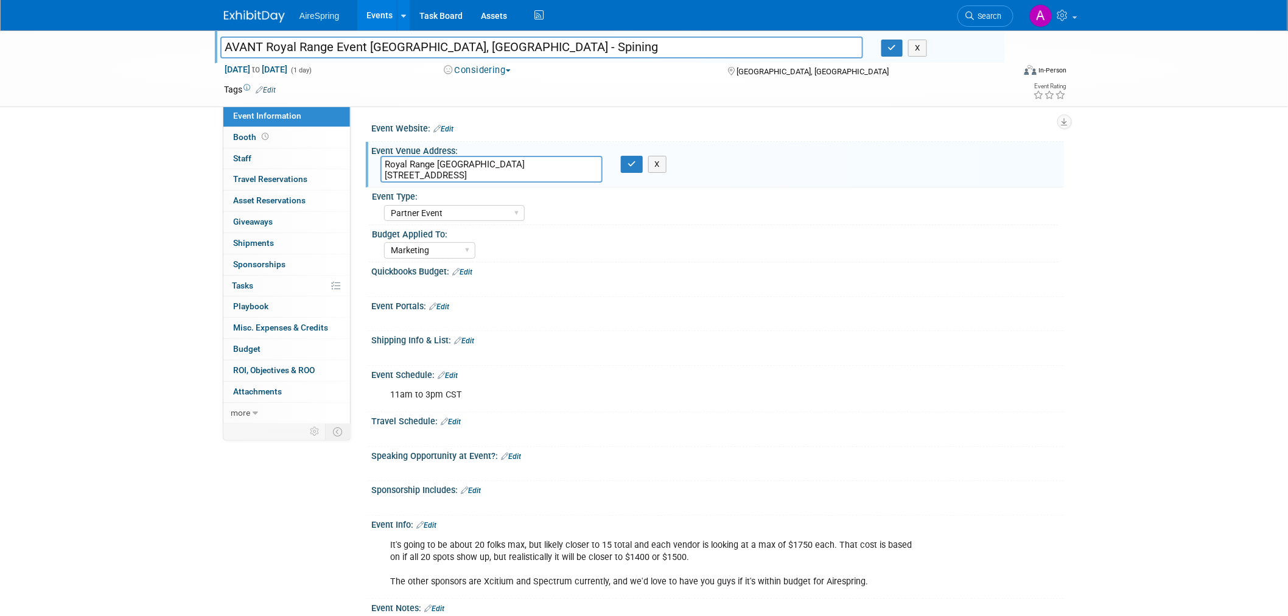
click at [448, 169] on textarea "Royal Range USA 7741 US-70S, Nashville, TN 37221" at bounding box center [491, 169] width 222 height 27
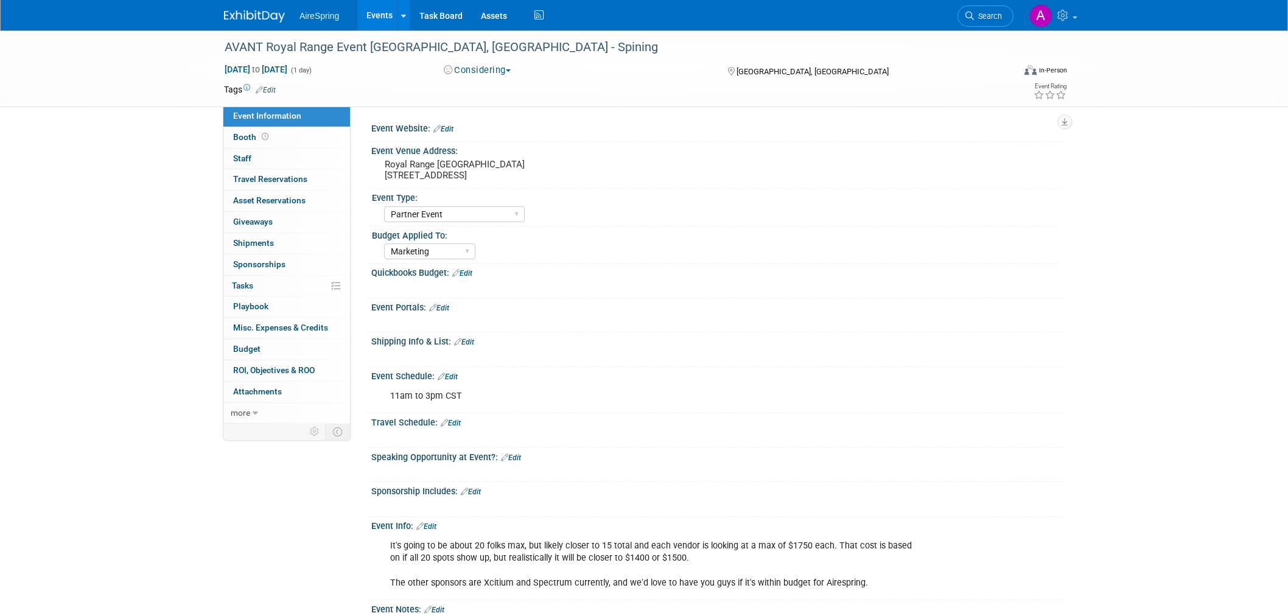
select select "Partner Event"
select select "Marketing"
click at [116, 394] on div "AVANT Royal Range Event [GEOGRAPHIC_DATA], [GEOGRAPHIC_DATA] - Spining [DATE] t…" at bounding box center [644, 409] width 1288 height 758
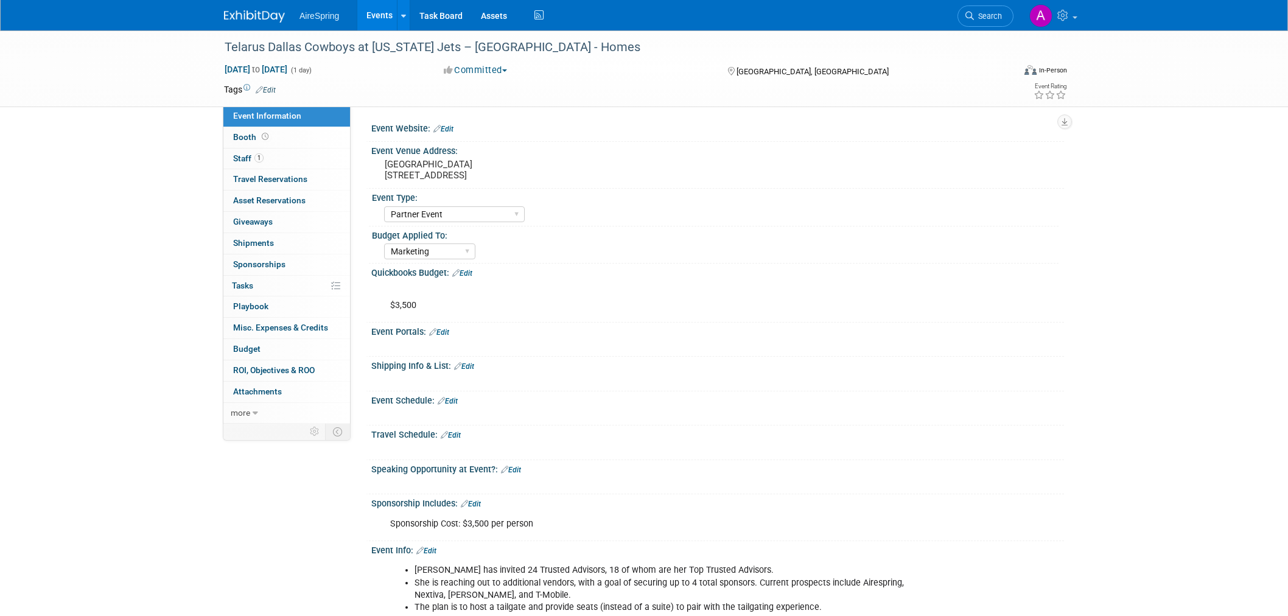
select select "Partner Event"
select select "Marketing"
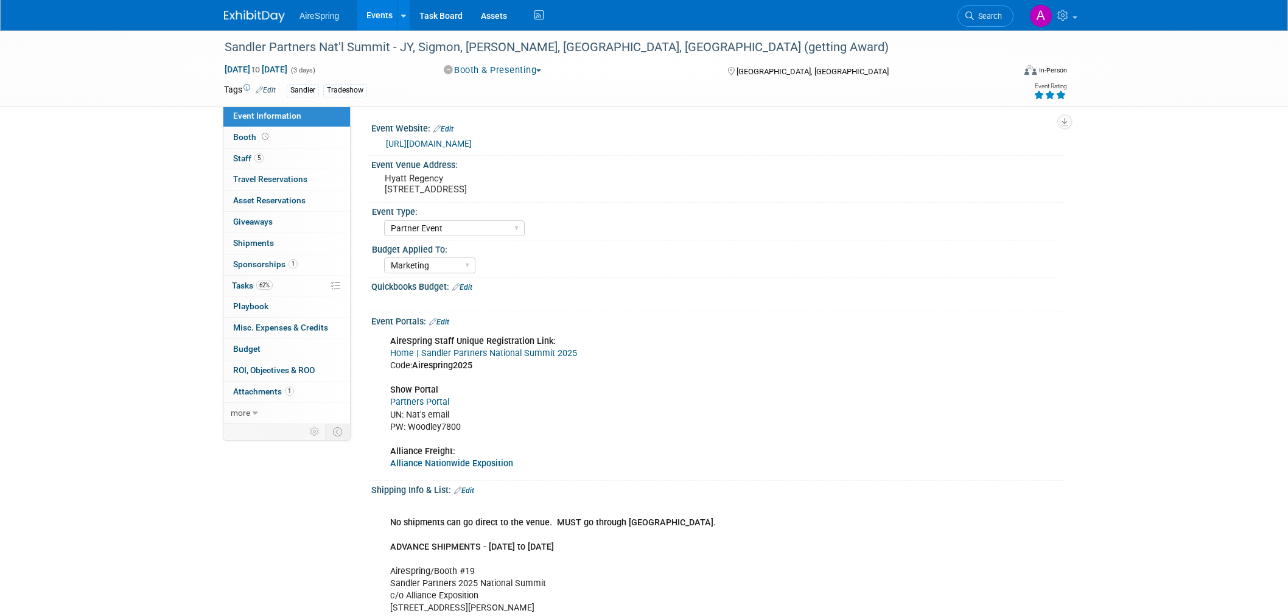
select select "Partner Event"
select select "Marketing"
click at [610, 189] on pre "Hyatt Regency [STREET_ADDRESS]" at bounding box center [516, 184] width 262 height 22
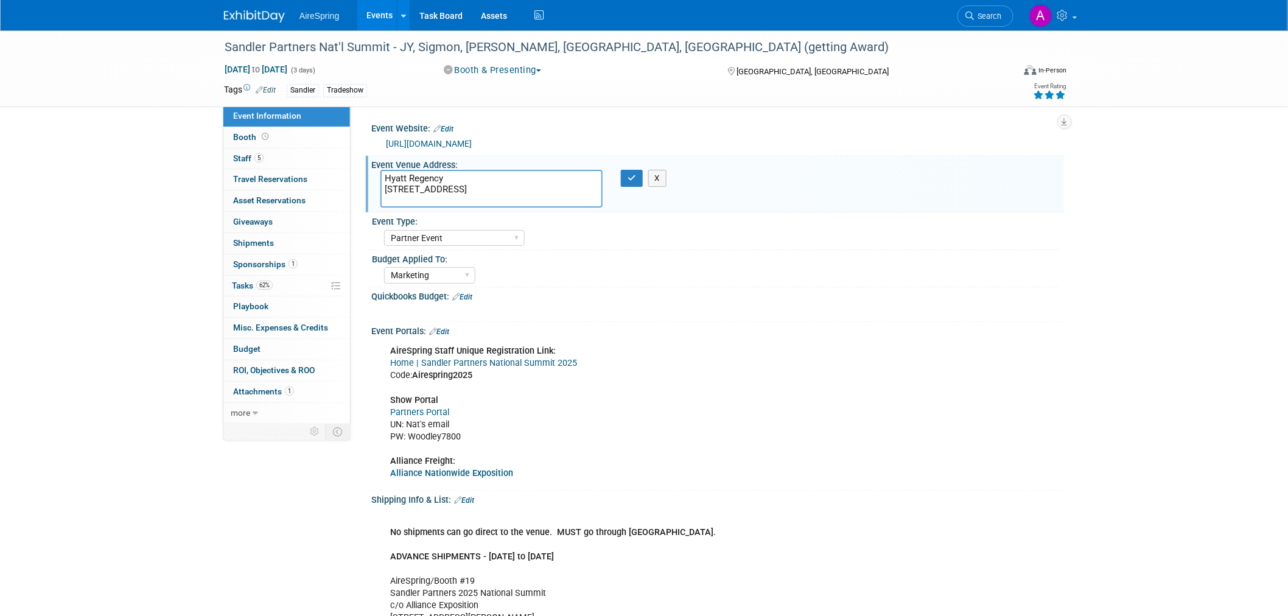
drag, startPoint x: 422, startPoint y: 198, endPoint x: 380, endPoint y: 189, distance: 43.7
click at [380, 189] on textarea "Hyatt Regency [STREET_ADDRESS]" at bounding box center [491, 189] width 222 height 38
click at [733, 288] on div "Quickbooks Budget: Edit" at bounding box center [717, 295] width 693 height 16
